Goal: Task Accomplishment & Management: Use online tool/utility

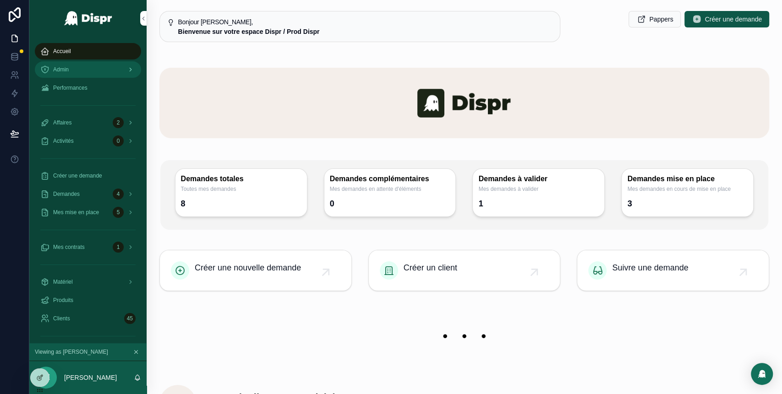
click at [93, 65] on div "Admin" at bounding box center [87, 69] width 95 height 15
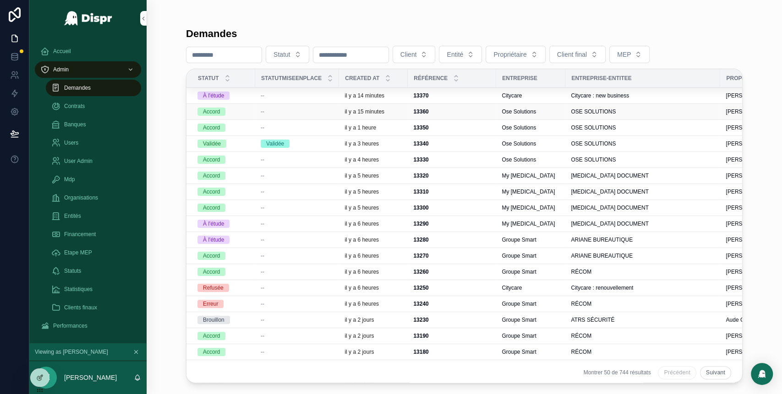
click at [292, 114] on div "--" at bounding box center [297, 111] width 73 height 7
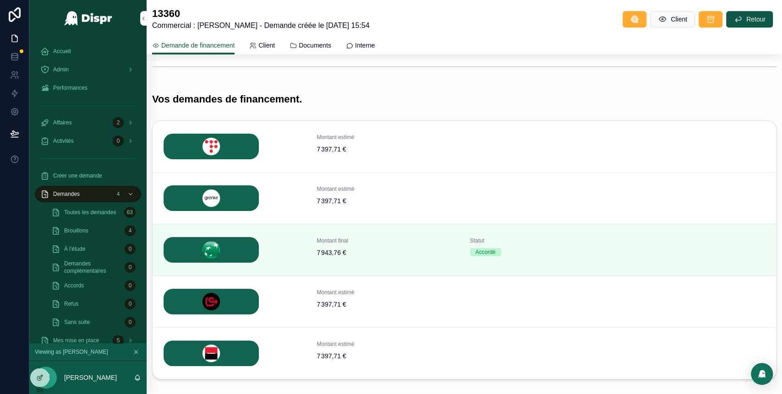
scroll to position [281, 0]
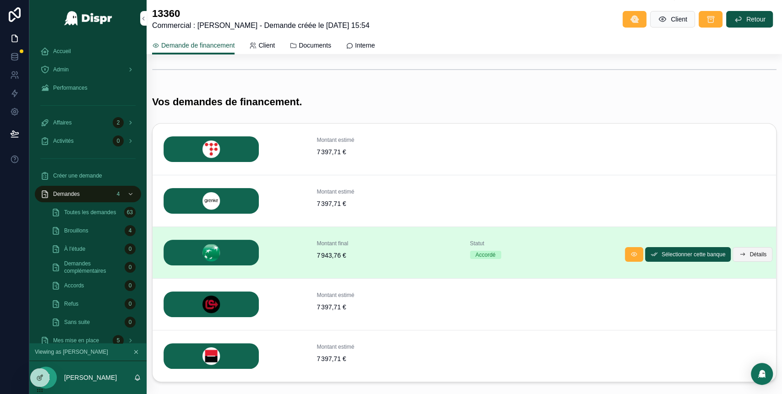
click at [749, 255] on span "Détails" at bounding box center [757, 254] width 17 height 7
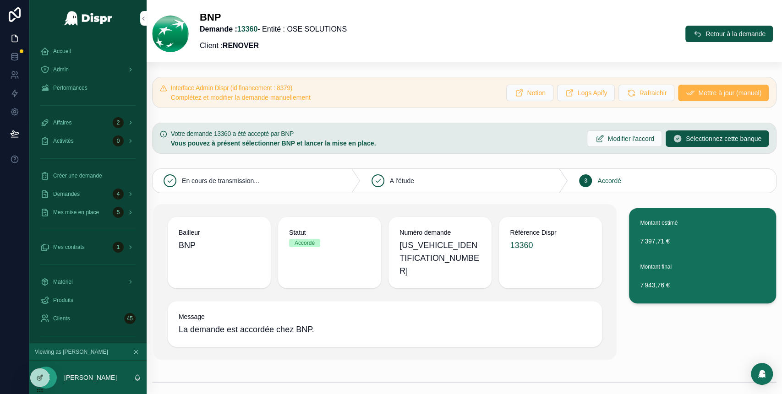
click at [698, 91] on span "Mettre à jour (manuel)" at bounding box center [729, 92] width 63 height 9
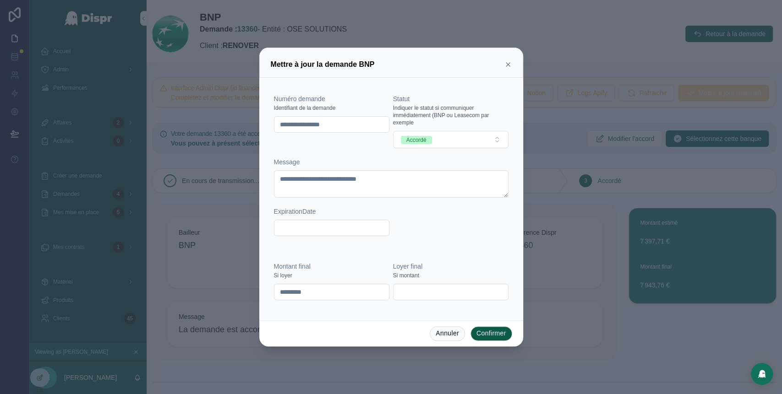
drag, startPoint x: 352, startPoint y: 120, endPoint x: 258, endPoint y: 121, distance: 93.9
click at [258, 121] on div "**********" at bounding box center [391, 197] width 782 height 394
paste input "text"
type input "********"
click at [482, 333] on button "Confirmer" at bounding box center [491, 334] width 42 height 15
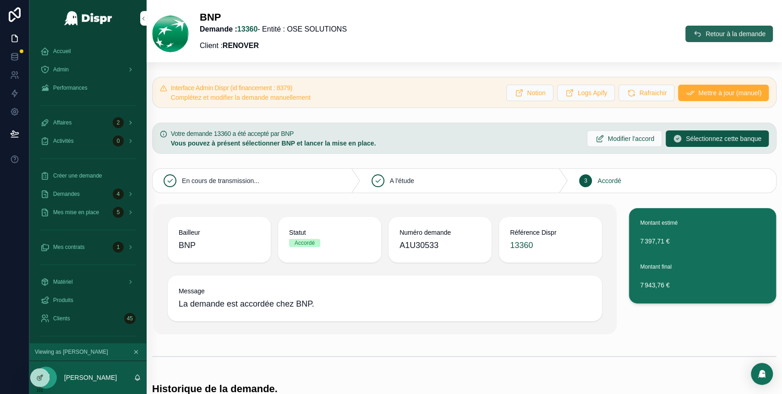
click at [705, 35] on span "Retour à la demande" at bounding box center [735, 33] width 60 height 9
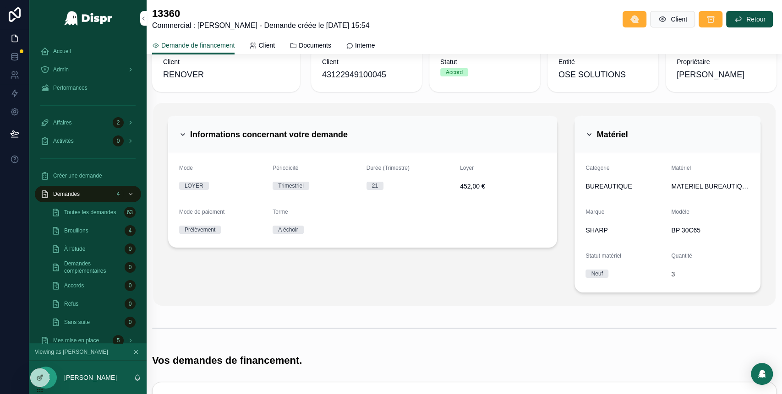
scroll to position [18, 0]
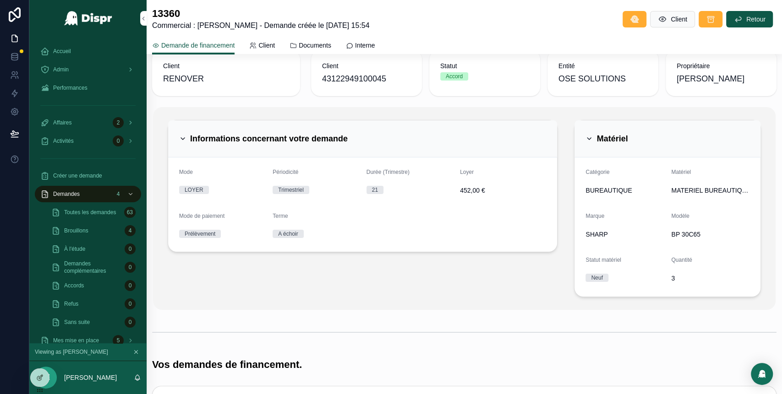
click at [585, 140] on icon "scrollable content" at bounding box center [588, 138] width 7 height 7
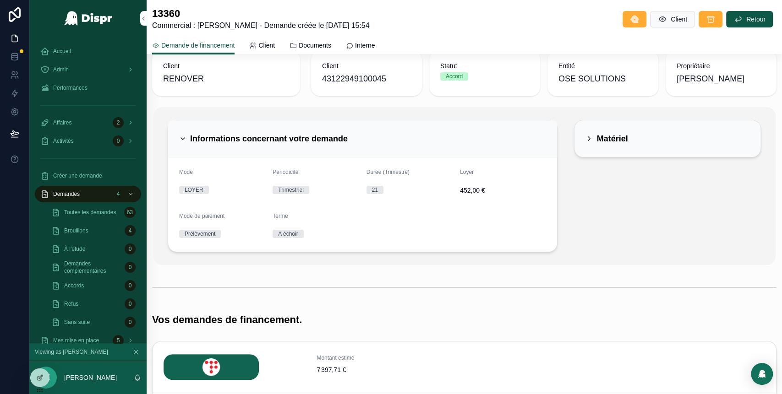
click at [184, 136] on icon "scrollable content" at bounding box center [182, 138] width 7 height 7
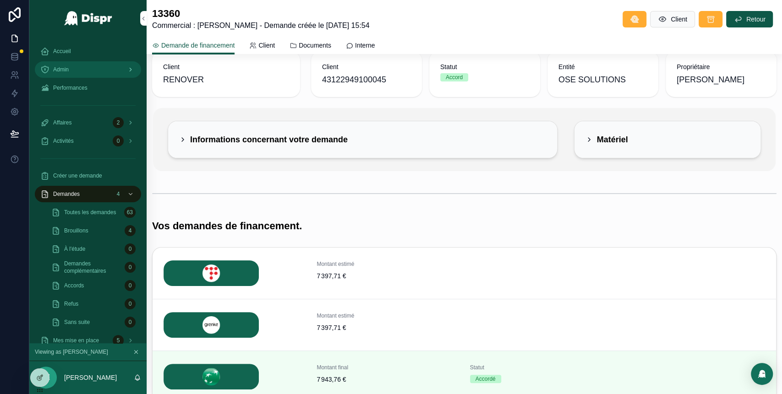
scroll to position [0, 0]
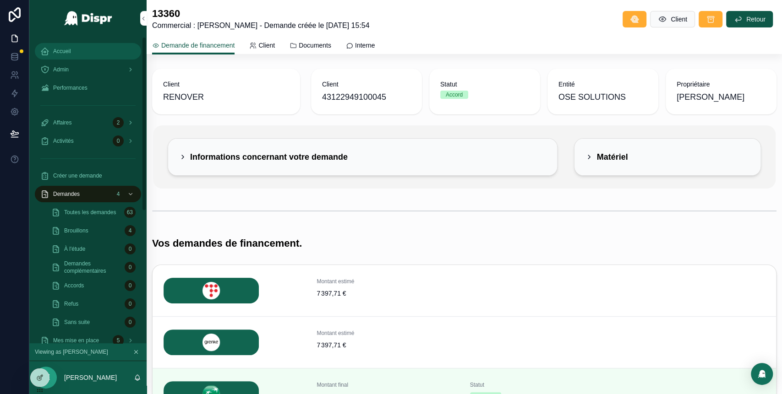
click at [84, 49] on div "Accueil" at bounding box center [87, 51] width 95 height 15
